Goal: Task Accomplishment & Management: Use online tool/utility

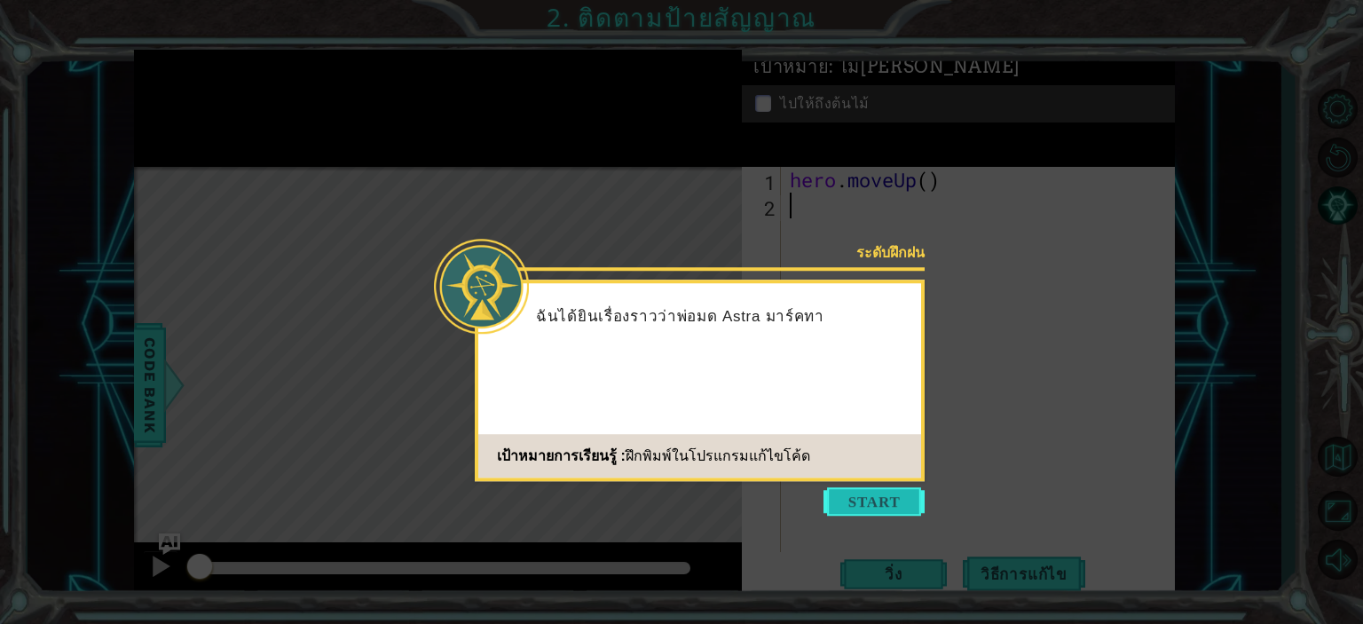
click at [875, 501] on button "Start" at bounding box center [873, 501] width 101 height 28
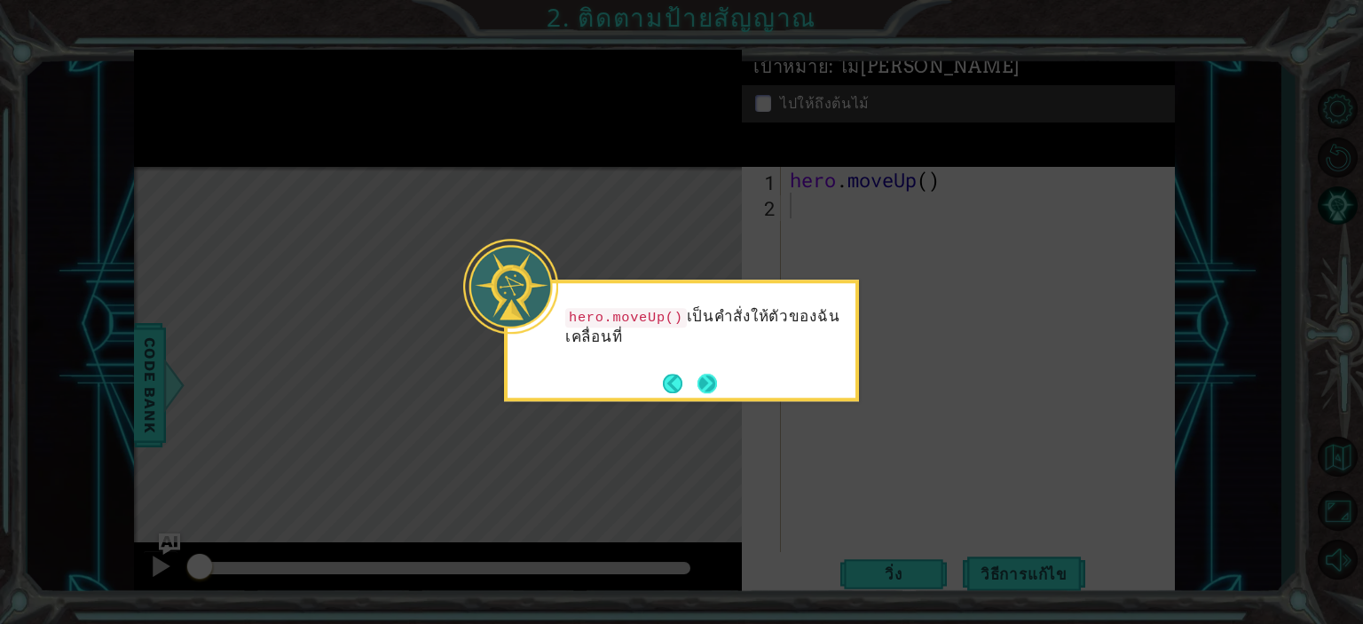
click at [711, 380] on button "Next" at bounding box center [707, 384] width 20 height 20
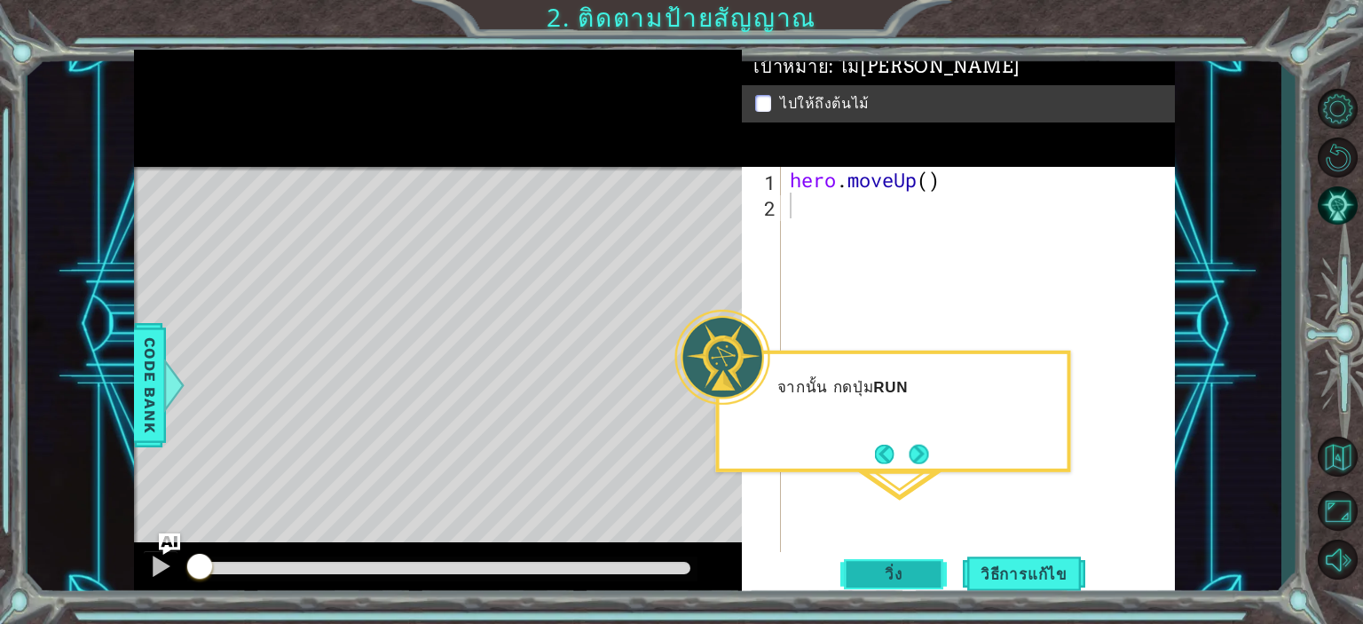
click at [909, 576] on span "วิ่ง" at bounding box center [893, 574] width 53 height 18
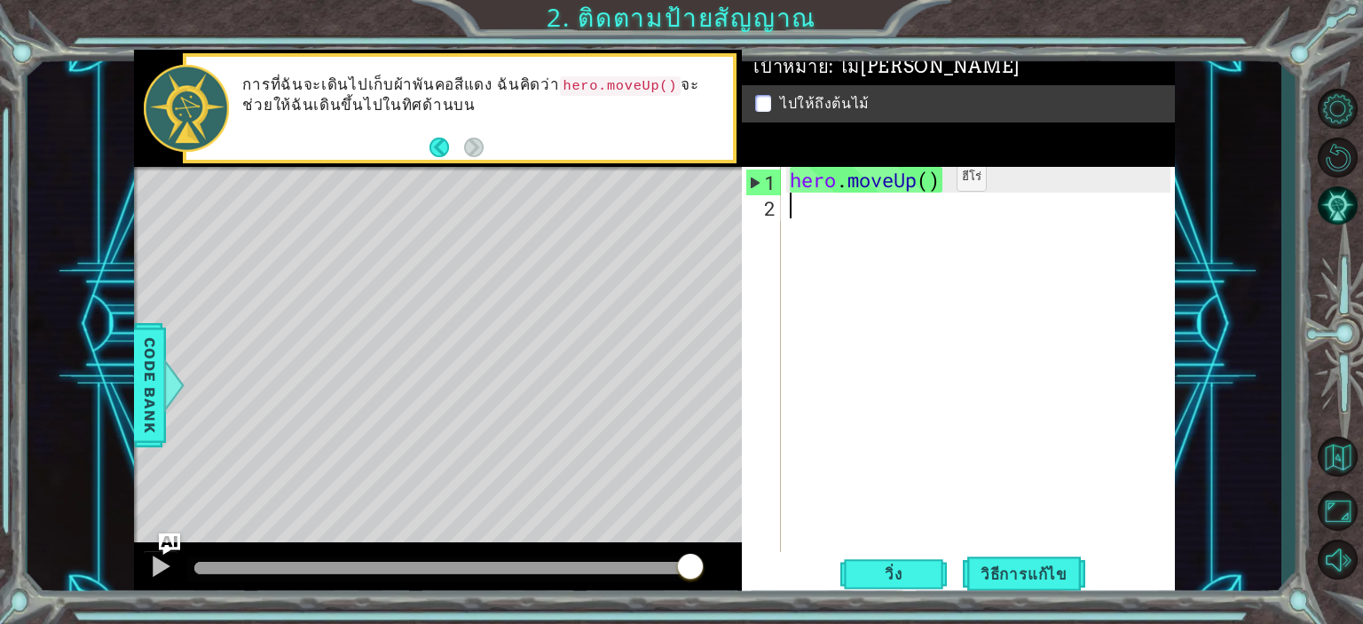
click at [930, 181] on div "hero . moveUp ( )" at bounding box center [982, 385] width 392 height 437
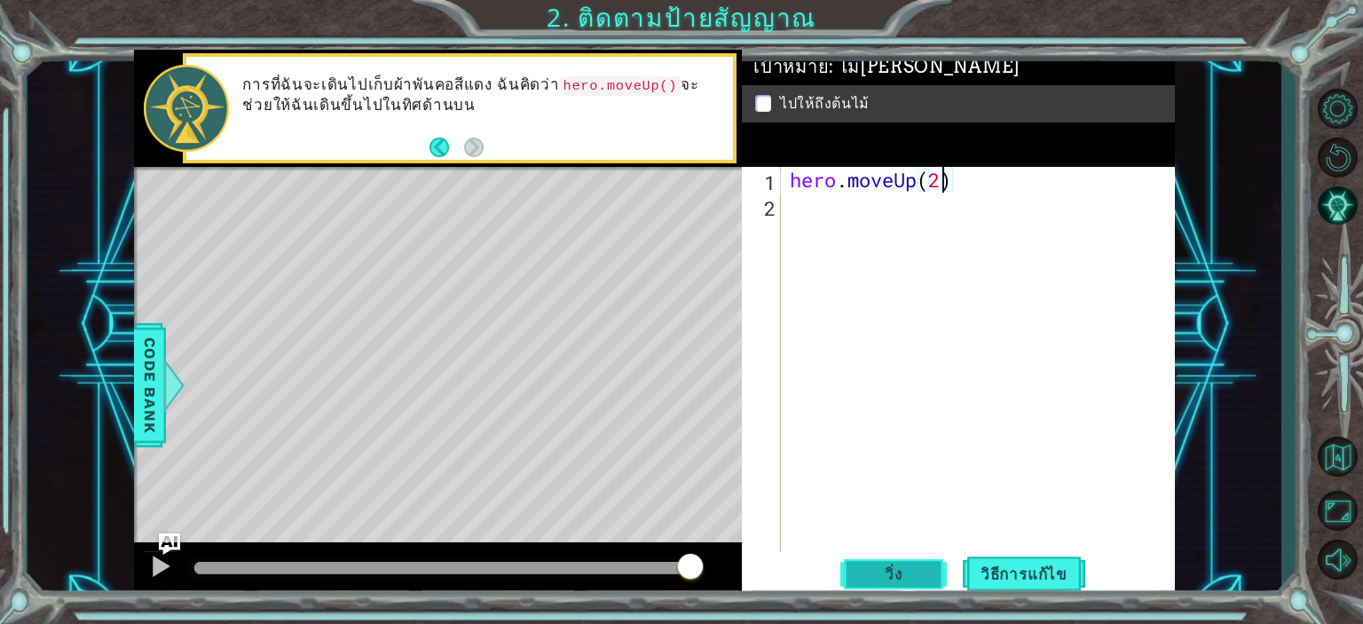
type textarea "hero.moveUp(2)"
click at [923, 574] on button "วิ่ง" at bounding box center [893, 573] width 106 height 43
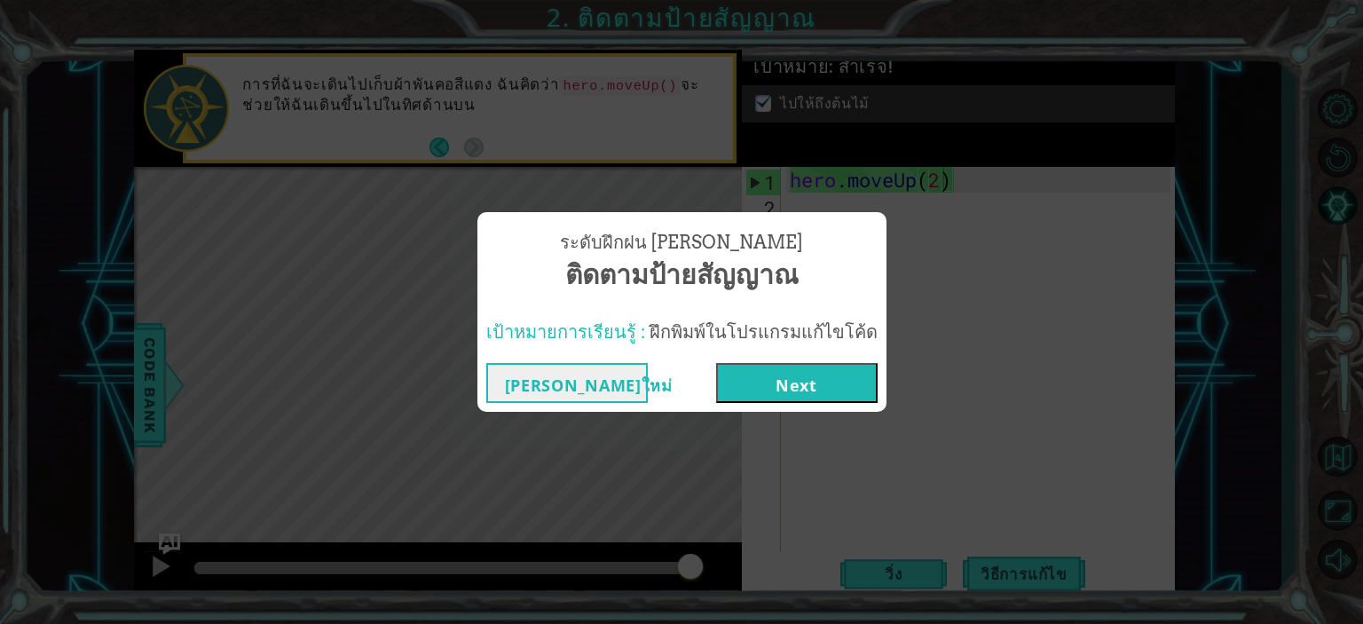
click at [817, 395] on button "Next" at bounding box center [796, 383] width 161 height 40
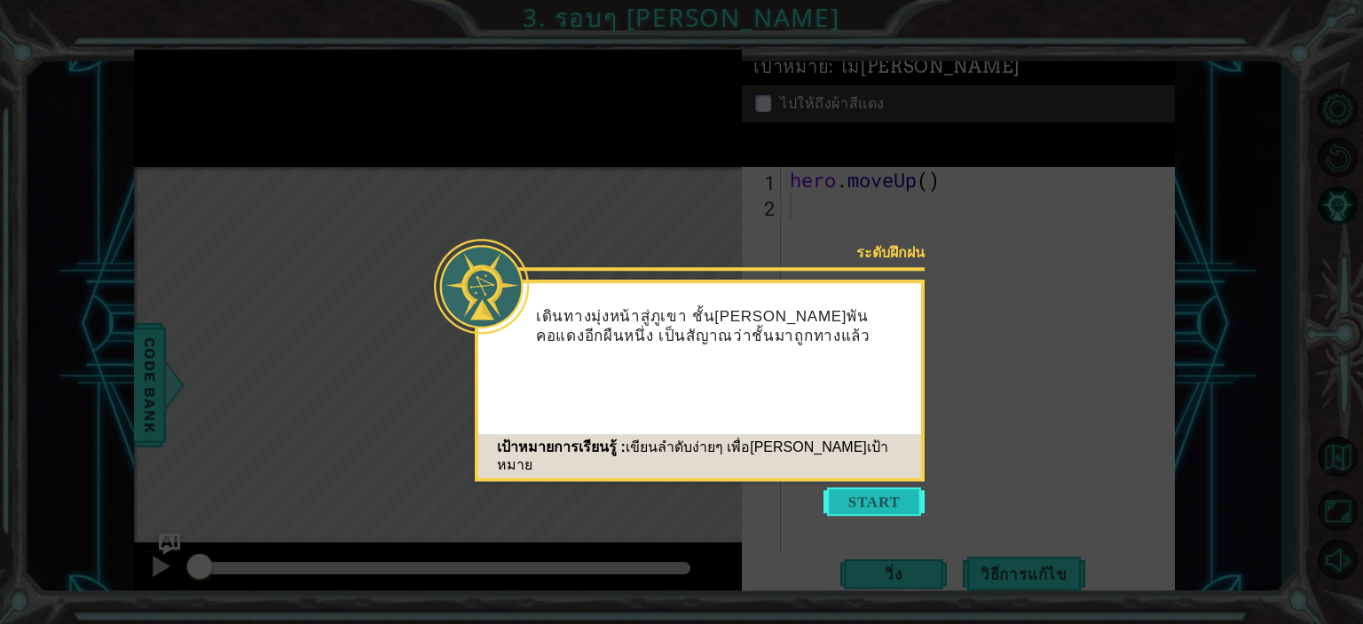
click at [881, 502] on button "Start" at bounding box center [873, 501] width 101 height 28
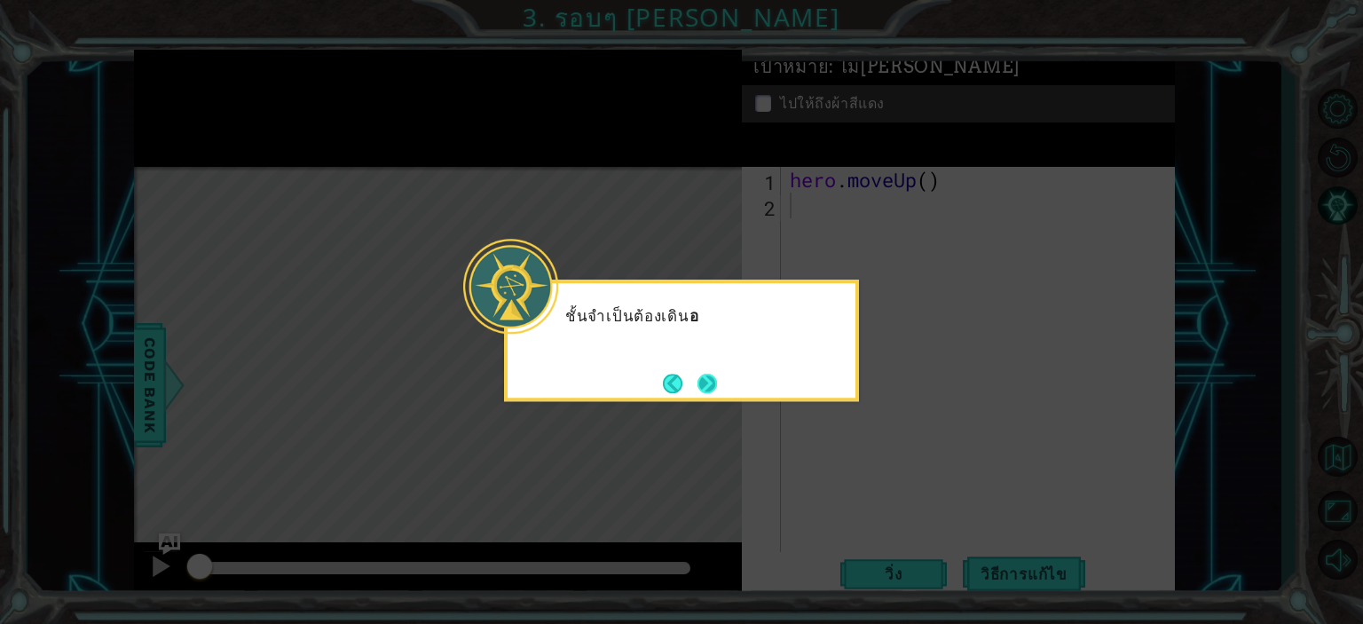
drag, startPoint x: 688, startPoint y: 375, endPoint x: 710, endPoint y: 386, distance: 23.8
click at [690, 375] on footer at bounding box center [690, 383] width 54 height 27
click at [710, 386] on button "Next" at bounding box center [707, 384] width 20 height 20
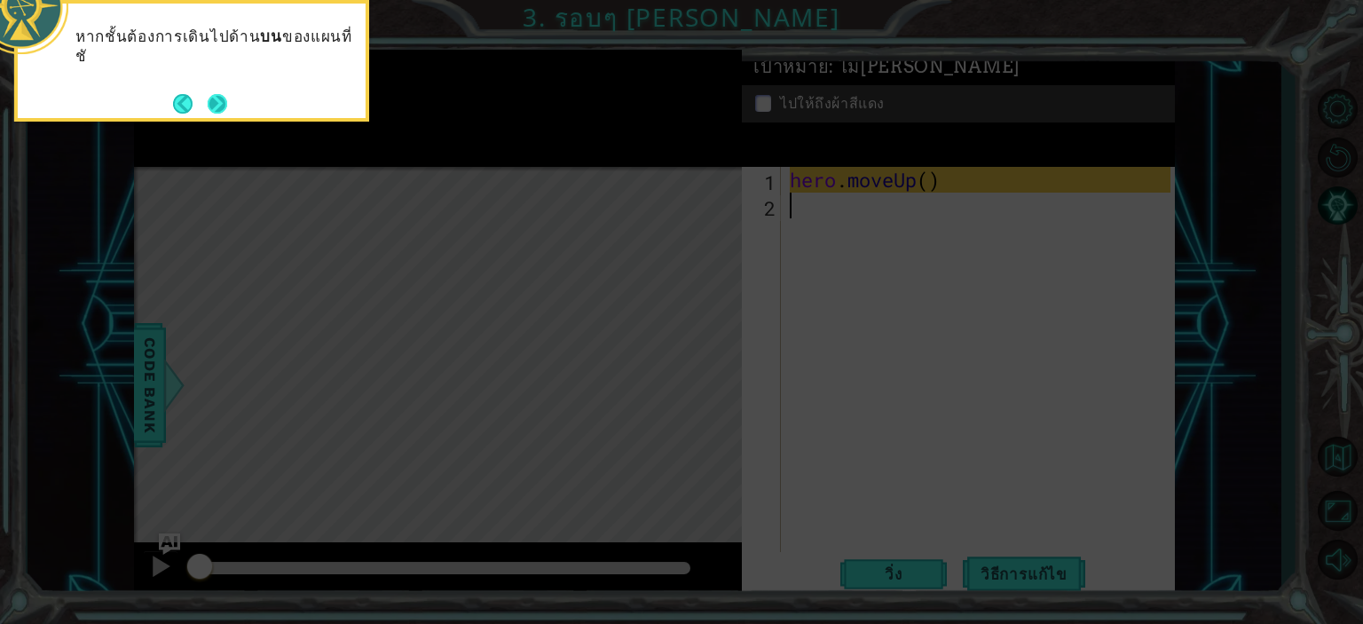
click at [224, 111] on button "Next" at bounding box center [218, 104] width 20 height 20
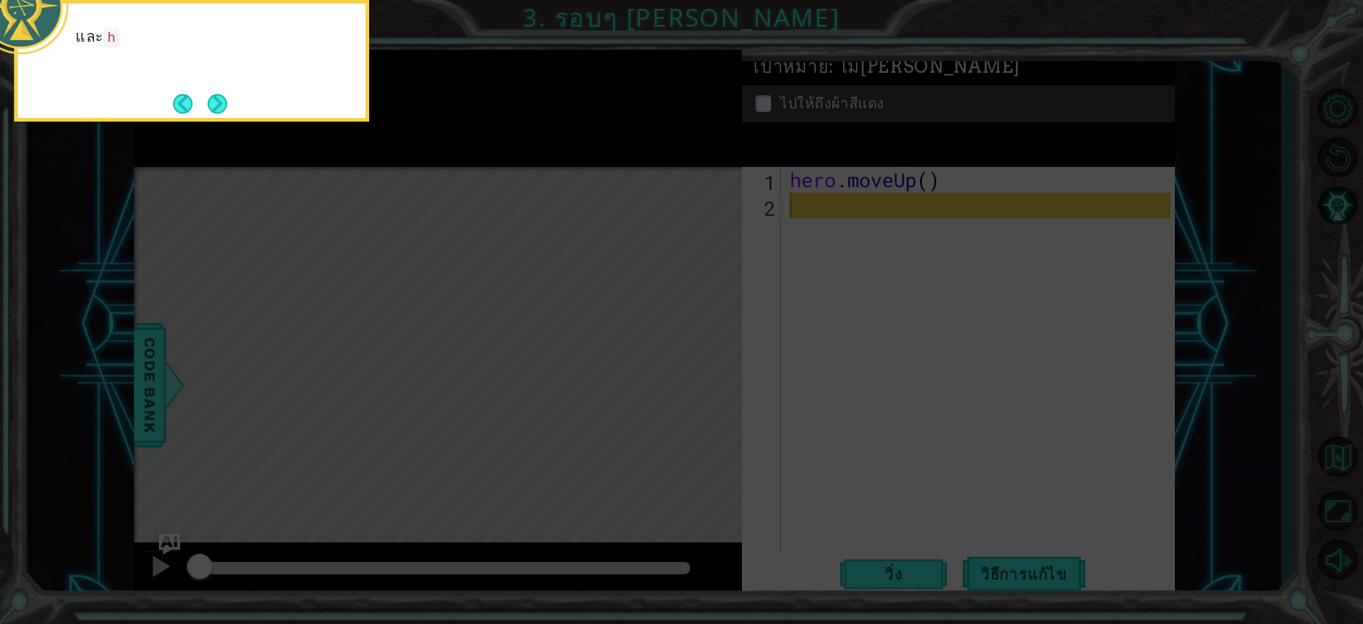
click at [224, 111] on button "Next" at bounding box center [218, 104] width 20 height 20
